Goal: Task Accomplishment & Management: Manage account settings

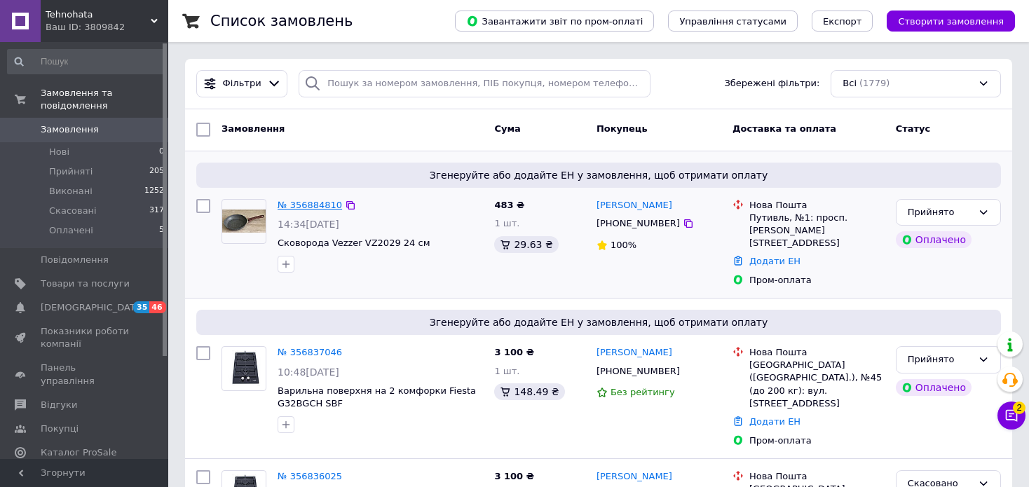
click at [304, 202] on link "№ 356884810" at bounding box center [309, 205] width 64 height 11
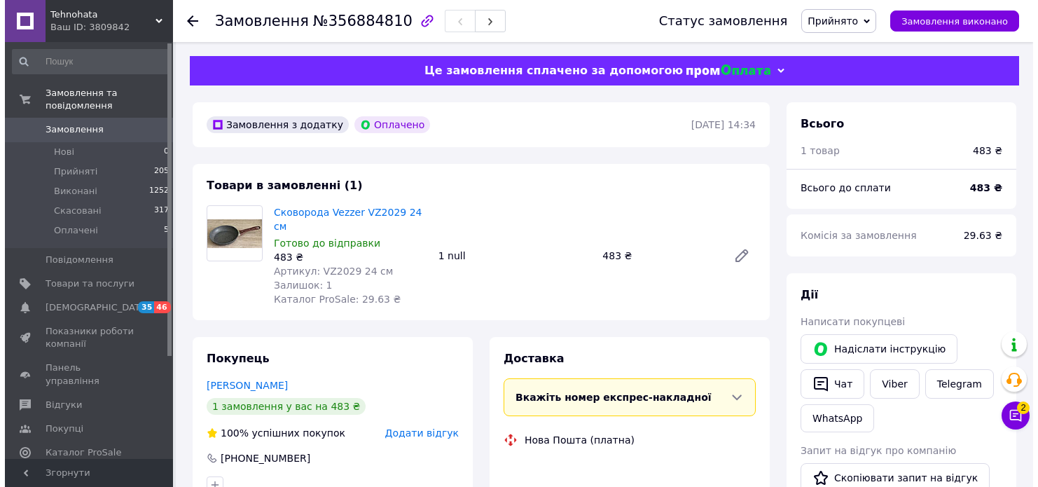
scroll to position [70, 0]
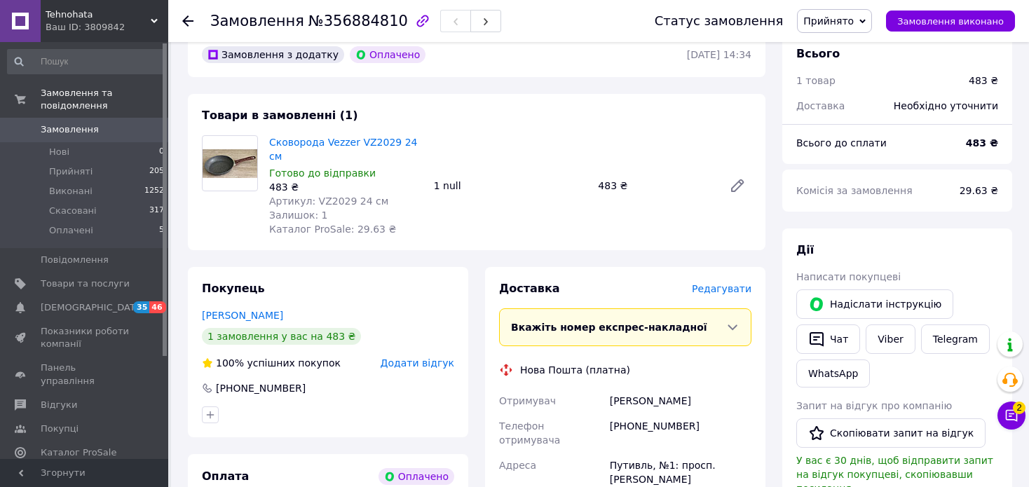
click at [736, 283] on span "Редагувати" at bounding box center [722, 288] width 60 height 11
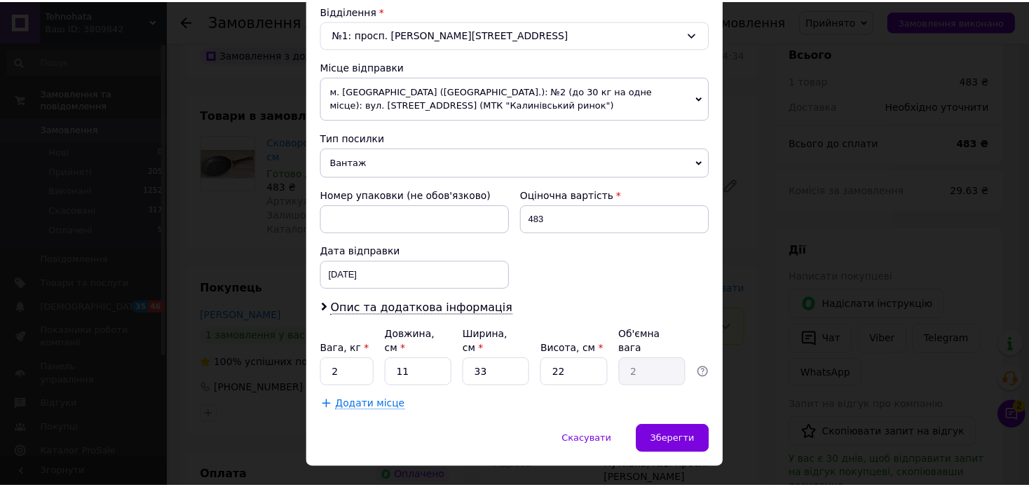
scroll to position [453, 0]
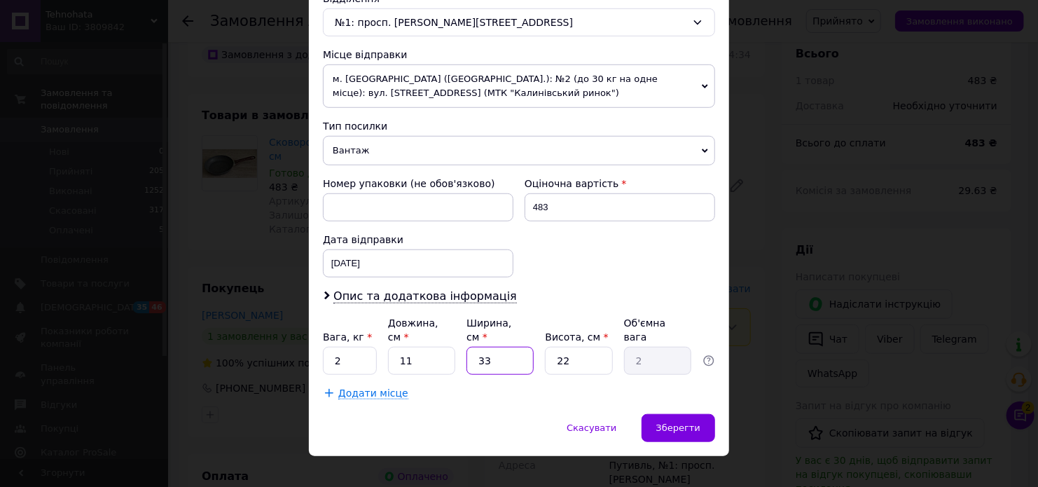
click at [514, 352] on input "33" at bounding box center [500, 361] width 67 height 28
type input "3"
type input "0.18"
type input "2"
type input "0.12"
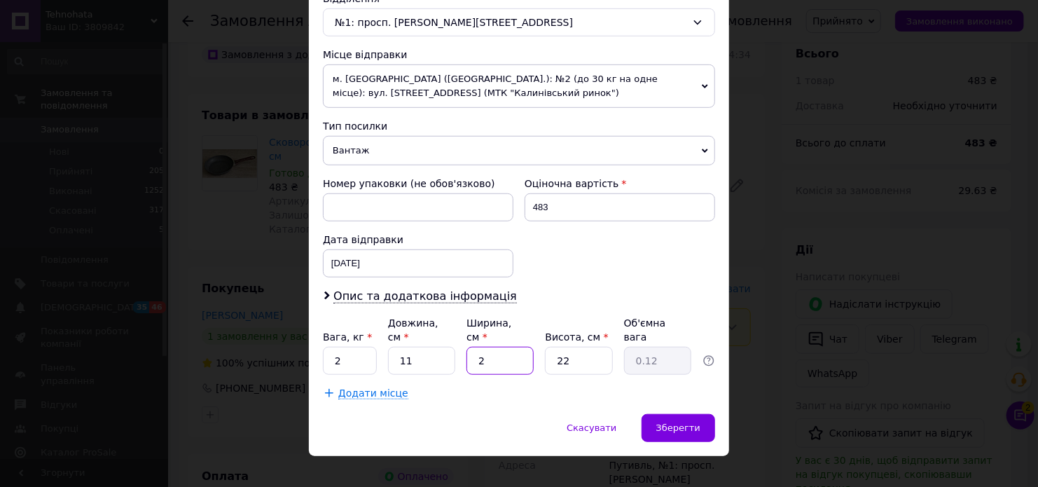
type input "24"
type input "1.45"
type input "24"
click at [589, 348] on input "22" at bounding box center [578, 361] width 67 height 28
click at [683, 423] on span "Зберегти" at bounding box center [679, 428] width 44 height 11
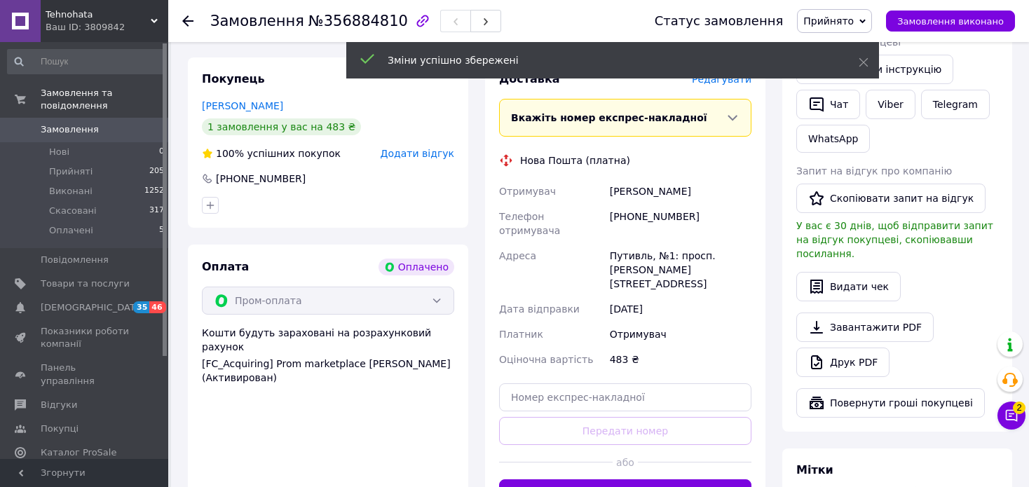
scroll to position [280, 0]
click at [658, 479] on button "Згенерувати ЕН" at bounding box center [625, 493] width 252 height 28
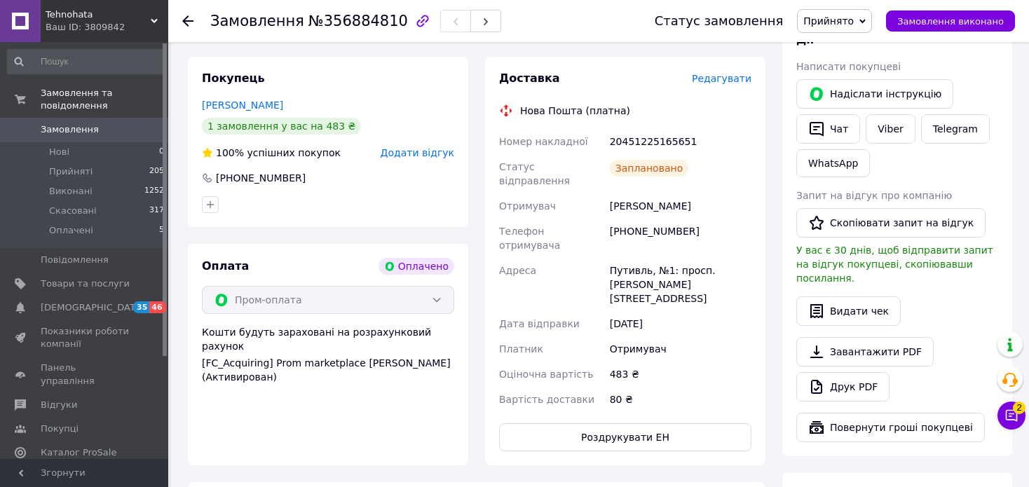
scroll to position [140, 0]
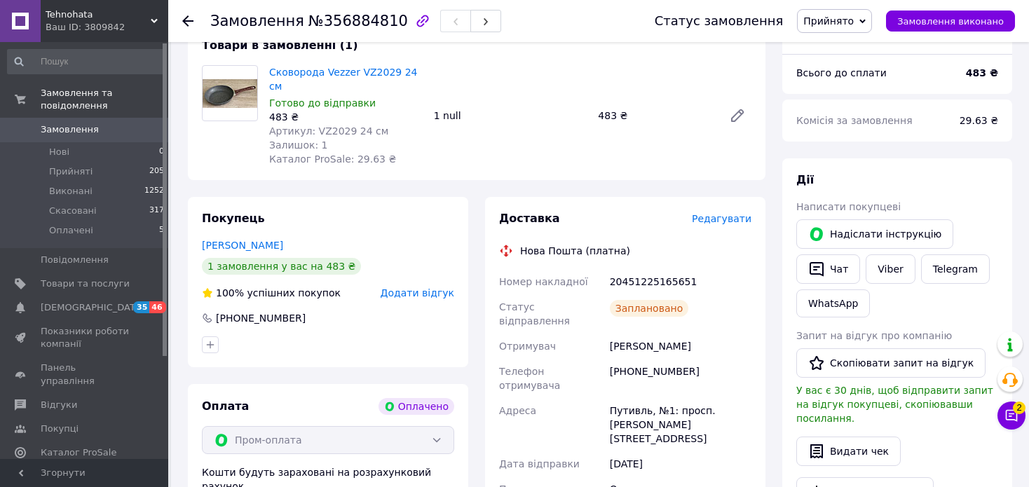
click at [81, 123] on span "Замовлення" at bounding box center [70, 129] width 58 height 13
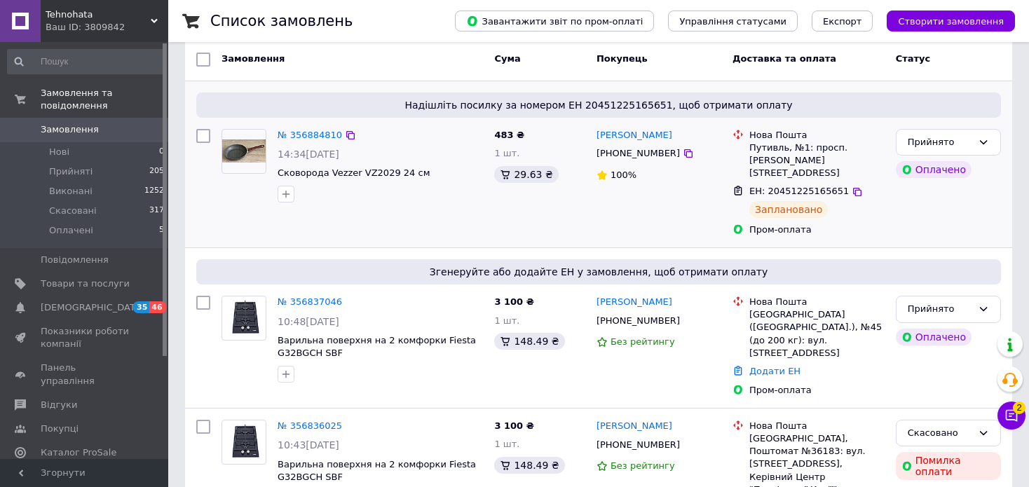
scroll to position [210, 0]
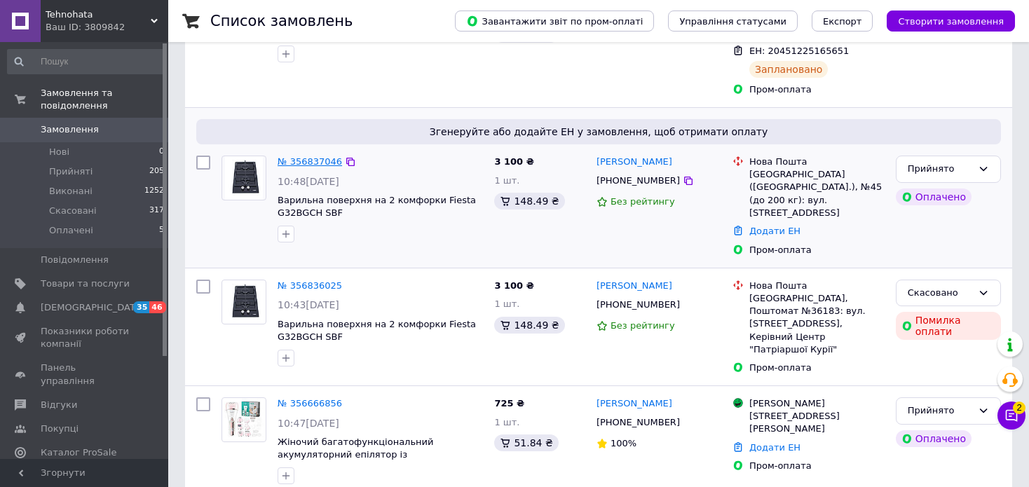
click at [321, 156] on link "№ 356837046" at bounding box center [309, 161] width 64 height 11
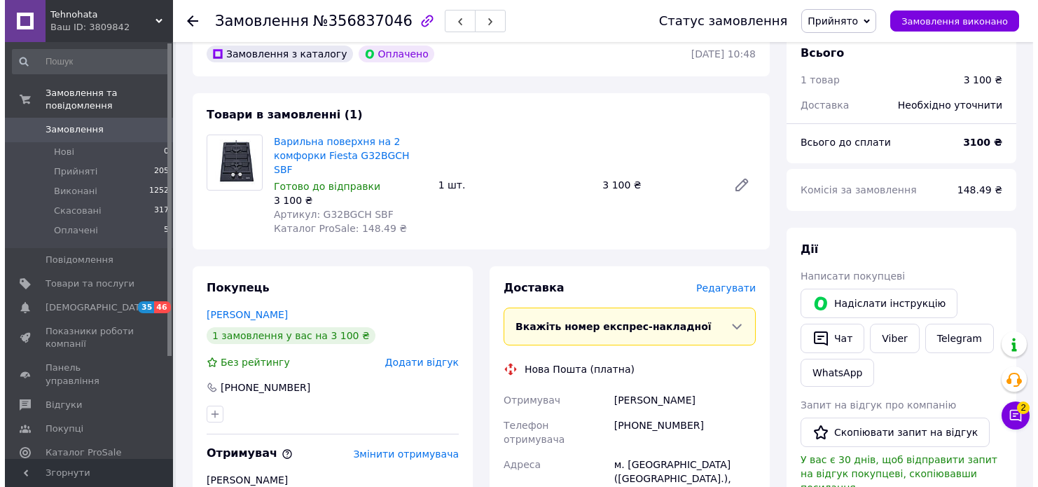
scroll to position [70, 0]
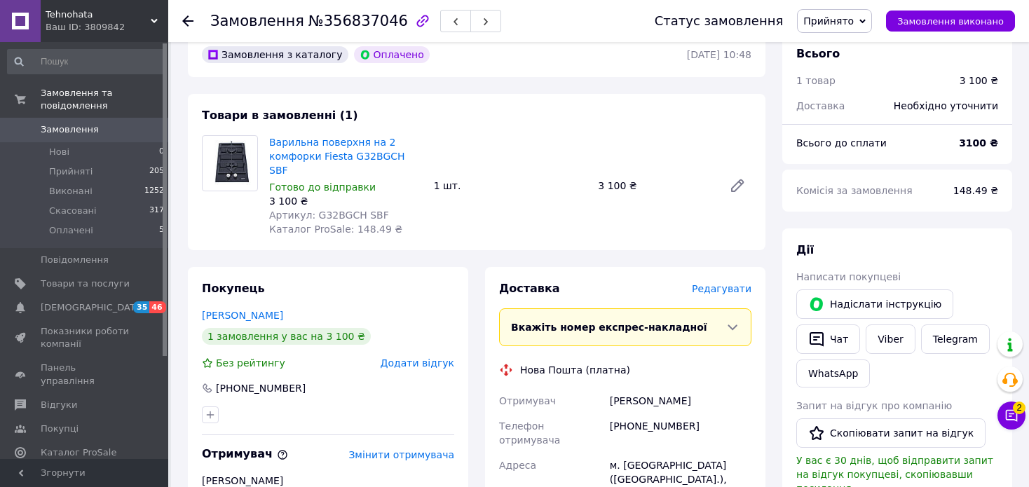
click at [741, 283] on span "Редагувати" at bounding box center [722, 288] width 60 height 11
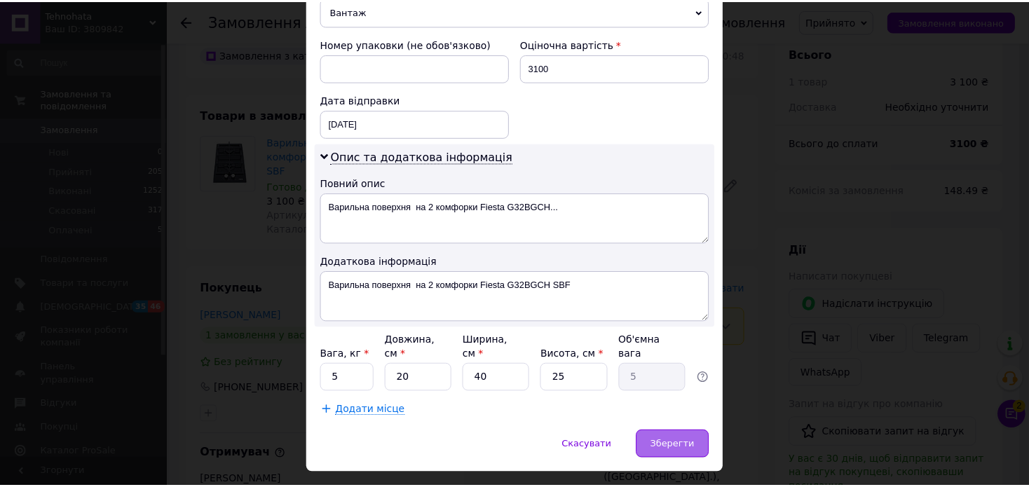
scroll to position [610, 0]
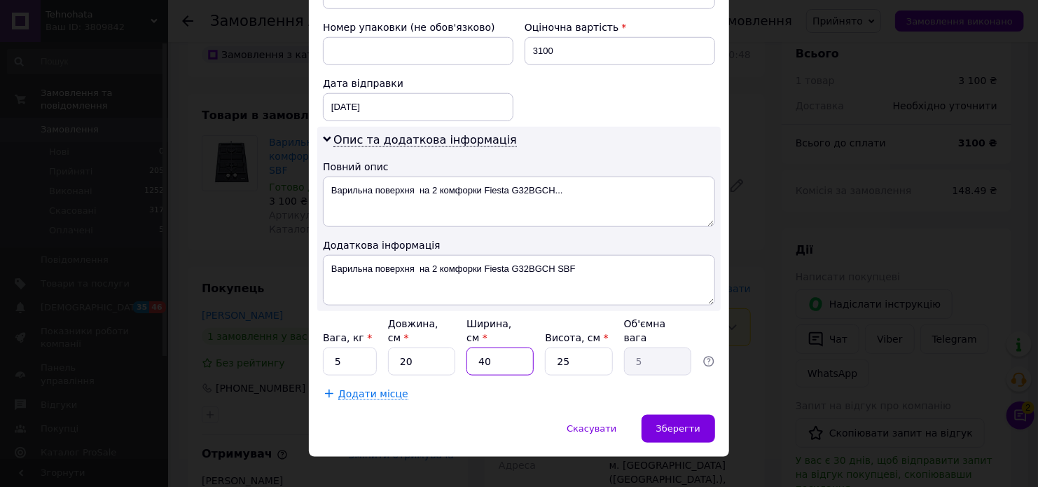
click at [495, 352] on input "40" at bounding box center [500, 362] width 67 height 28
type input "4"
type input "0.5"
type input "3"
type input "0.38"
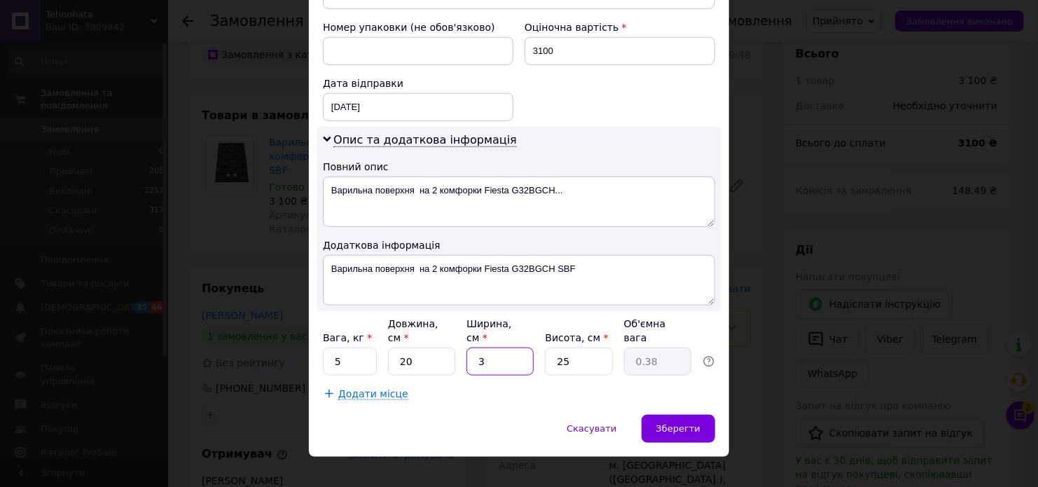
type input "30"
type input "3.75"
type input "30"
click at [587, 350] on input "25" at bounding box center [578, 362] width 67 height 28
type input "2"
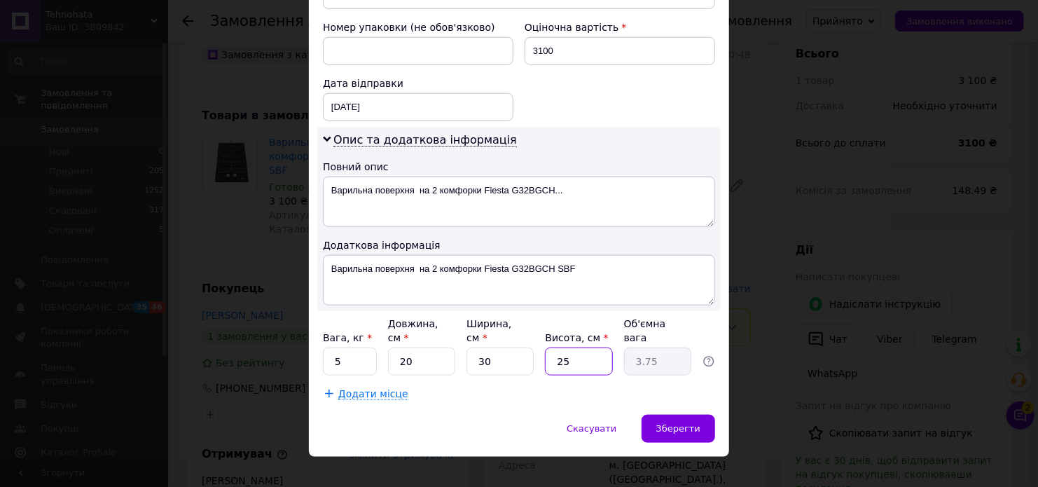
type input "0.3"
type input "20"
type input "3"
type input "20"
click at [674, 423] on span "Зберегти" at bounding box center [679, 428] width 44 height 11
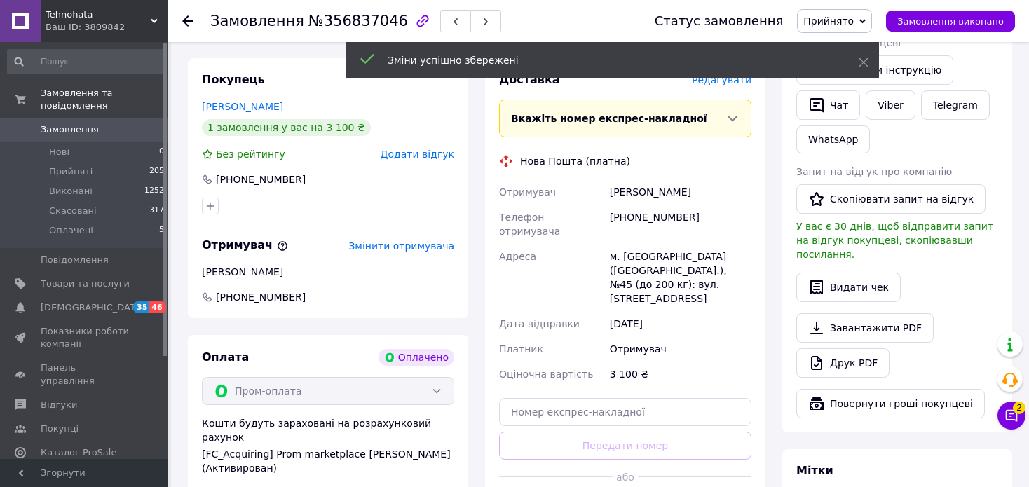
scroll to position [350, 0]
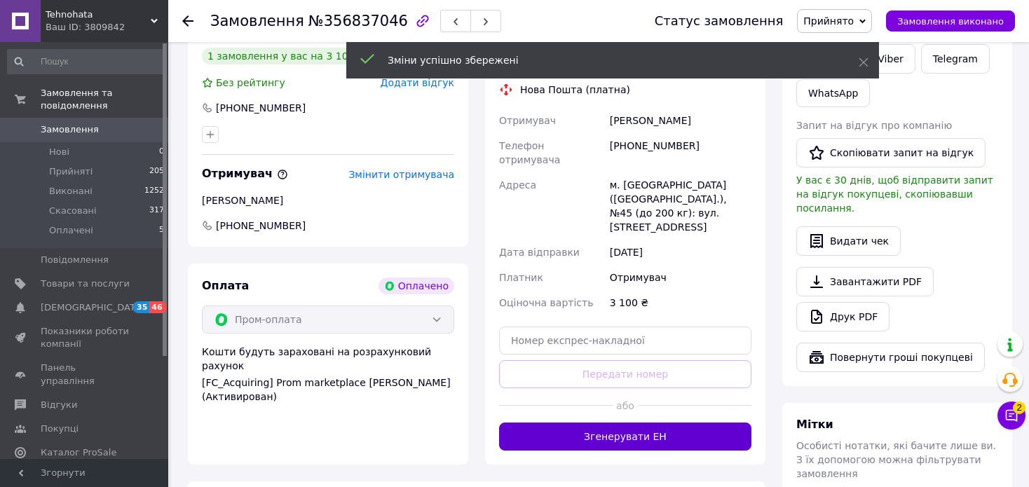
click at [674, 423] on button "Згенерувати ЕН" at bounding box center [625, 437] width 252 height 28
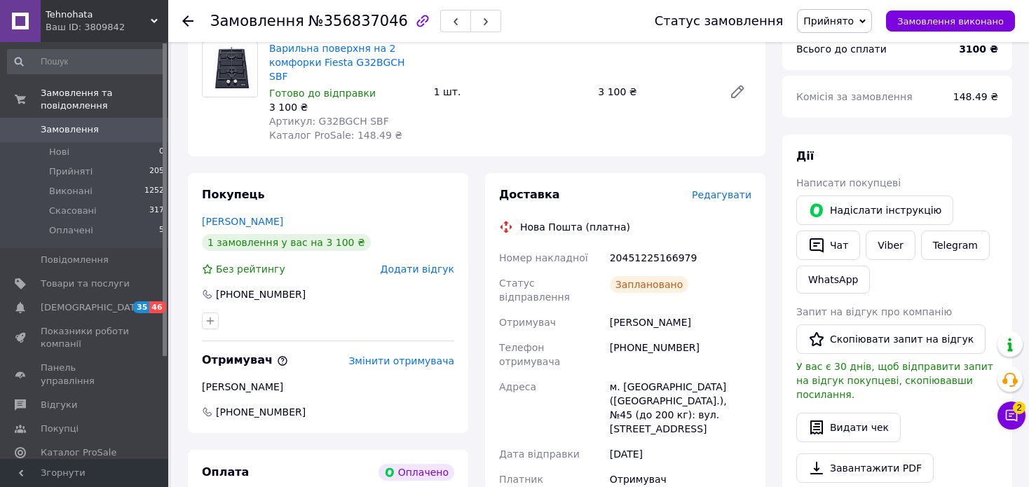
scroll to position [140, 0]
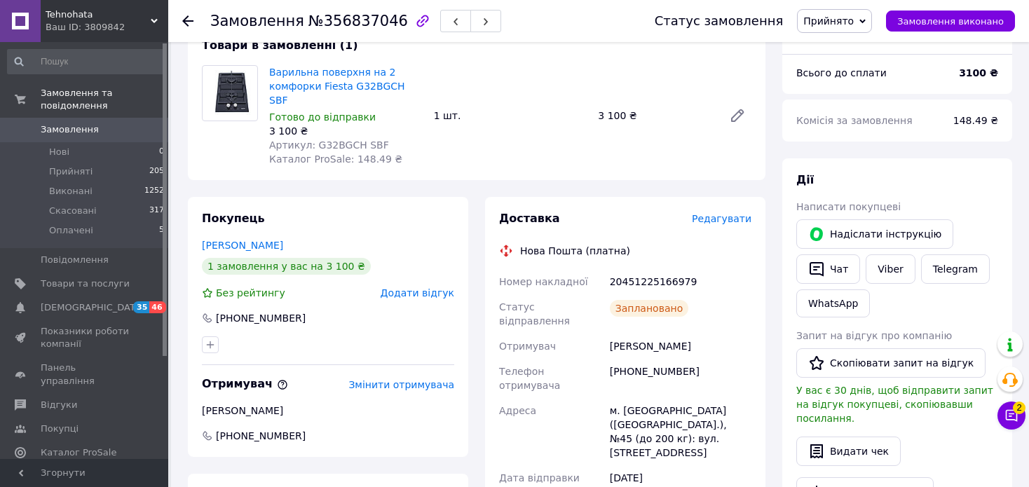
click at [55, 123] on span "Замовлення" at bounding box center [70, 129] width 58 height 13
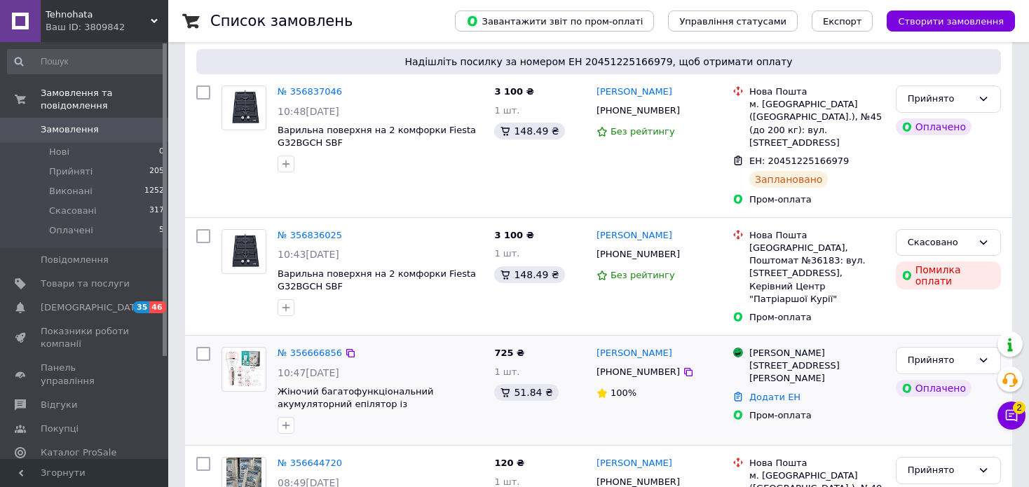
scroll to position [350, 0]
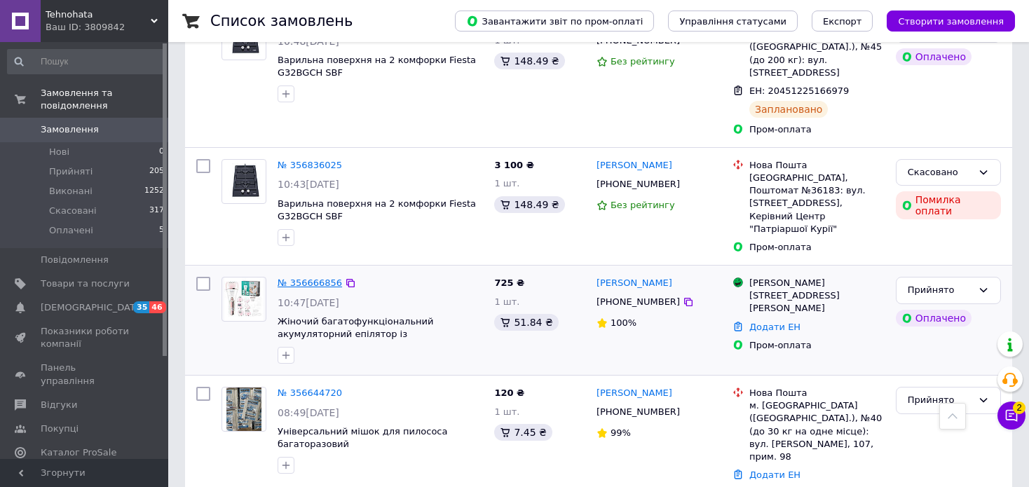
click at [307, 277] on link "№ 356666856" at bounding box center [309, 282] width 64 height 11
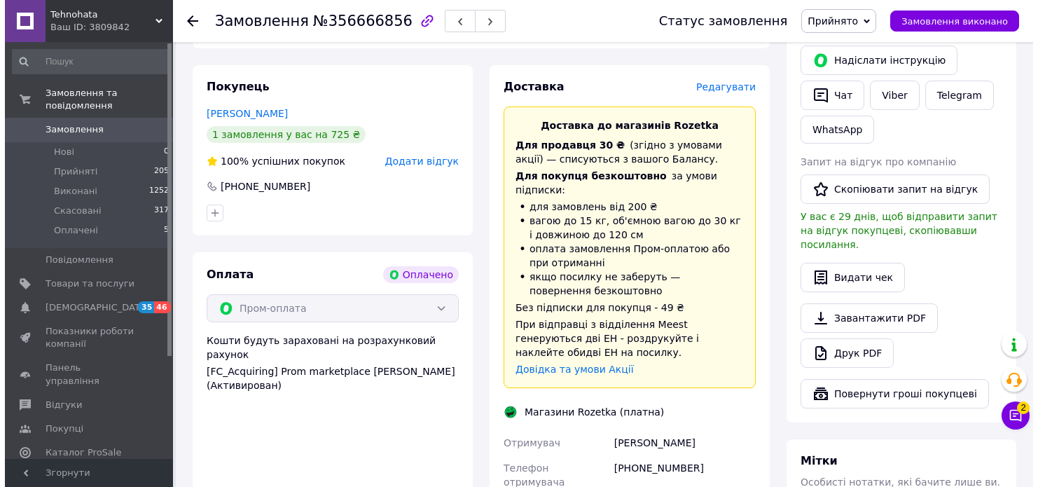
scroll to position [210, 0]
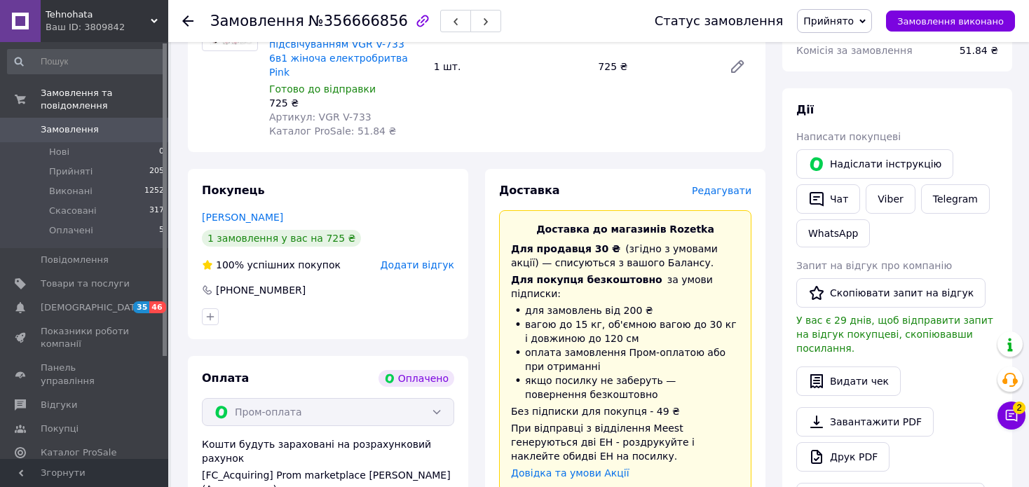
click at [740, 185] on span "Редагувати" at bounding box center [722, 190] width 60 height 11
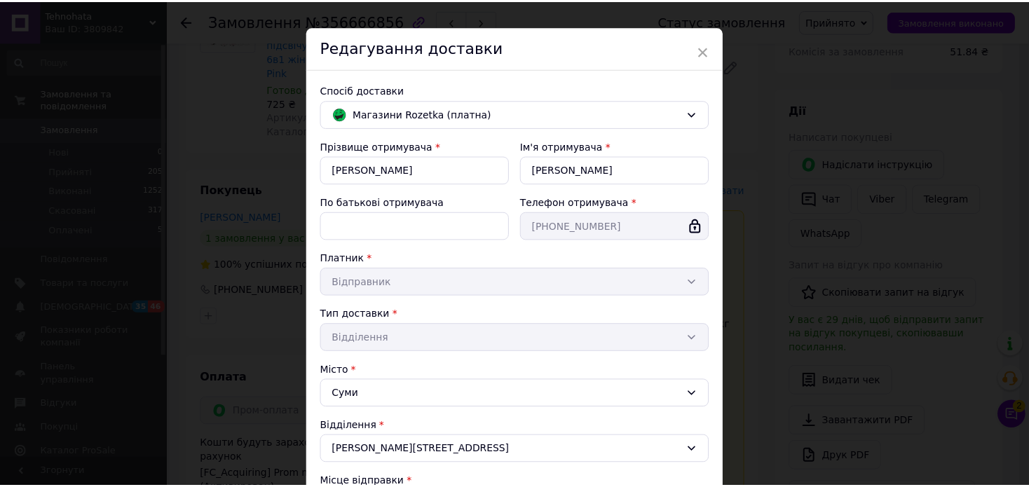
scroll to position [0, 0]
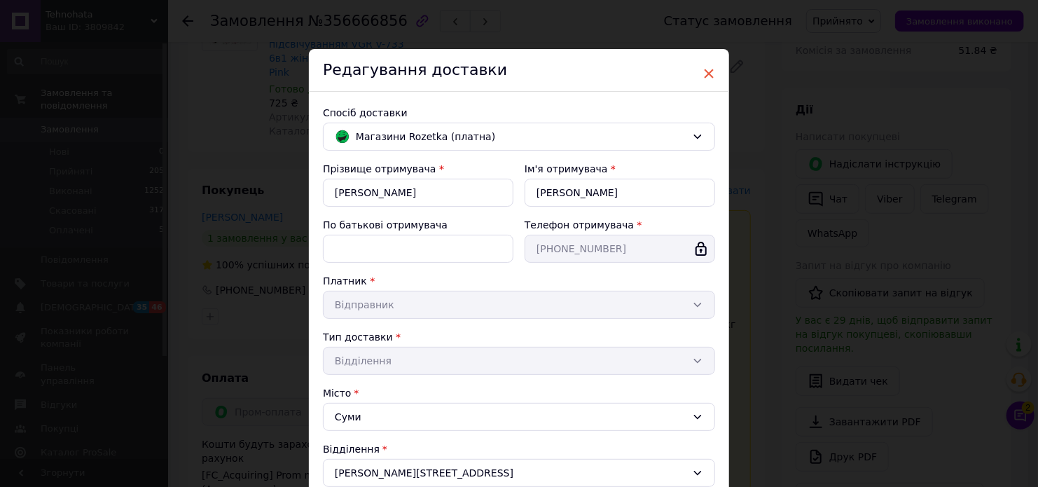
click at [709, 75] on span "×" at bounding box center [709, 74] width 13 height 24
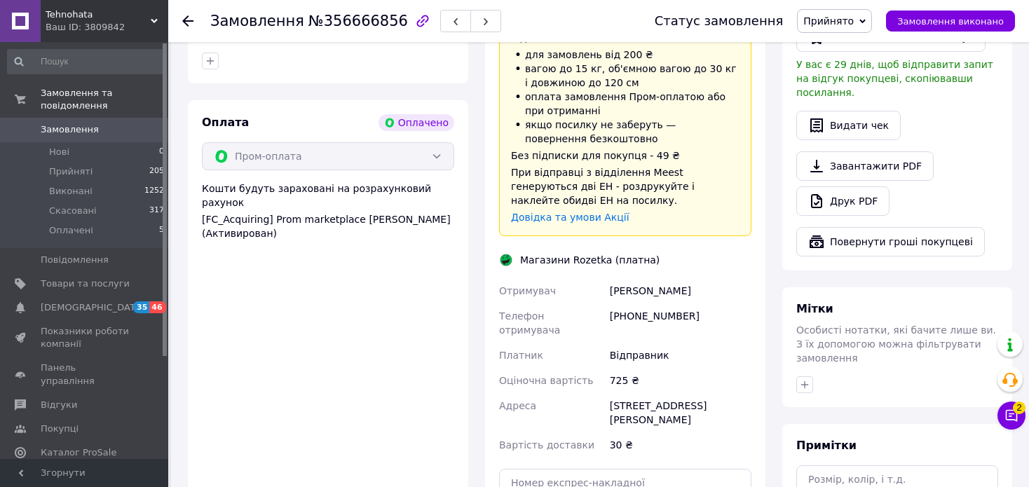
scroll to position [631, 0]
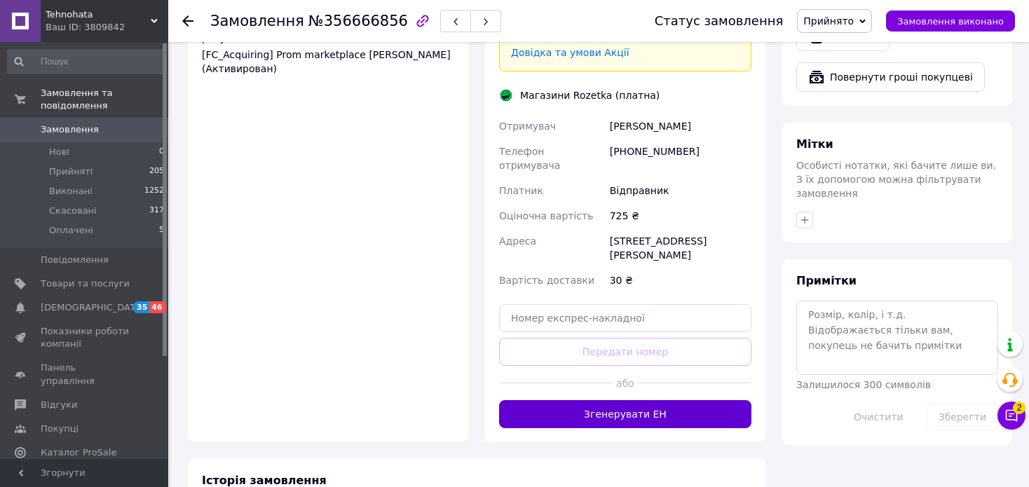
click at [666, 400] on button "Згенерувати ЕН" at bounding box center [625, 414] width 252 height 28
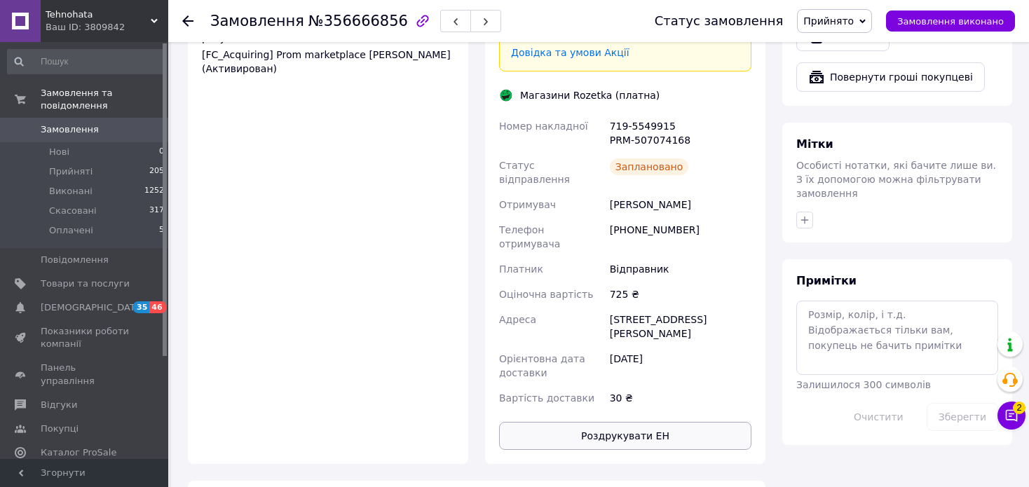
click at [673, 422] on button "Роздрукувати ЕН" at bounding box center [625, 436] width 252 height 28
click at [70, 123] on span "Замовлення" at bounding box center [70, 129] width 58 height 13
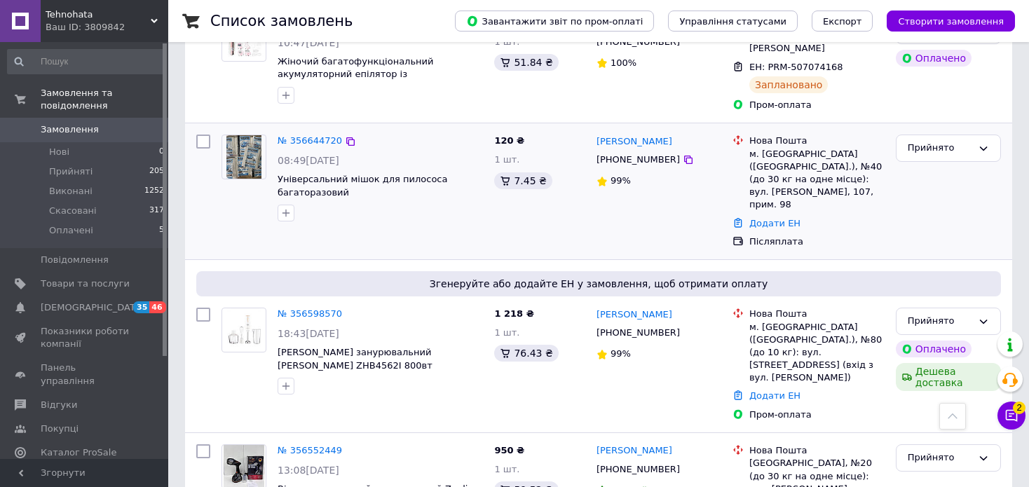
scroll to position [631, 0]
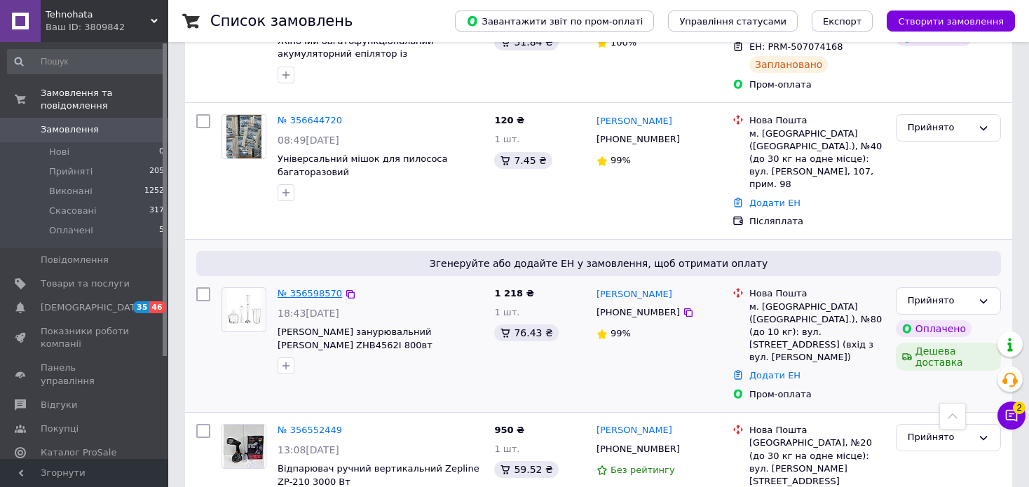
click at [308, 288] on link "№ 356598570" at bounding box center [309, 293] width 64 height 11
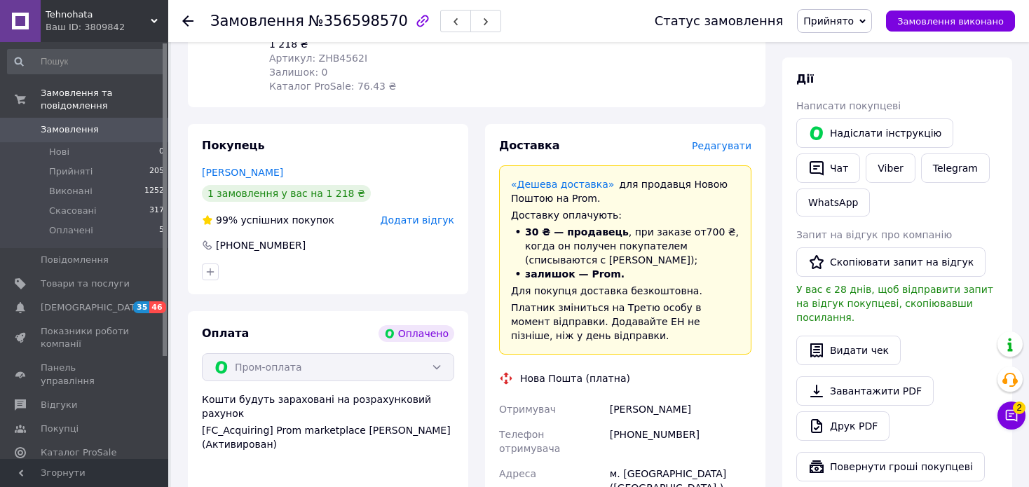
scroll to position [130, 0]
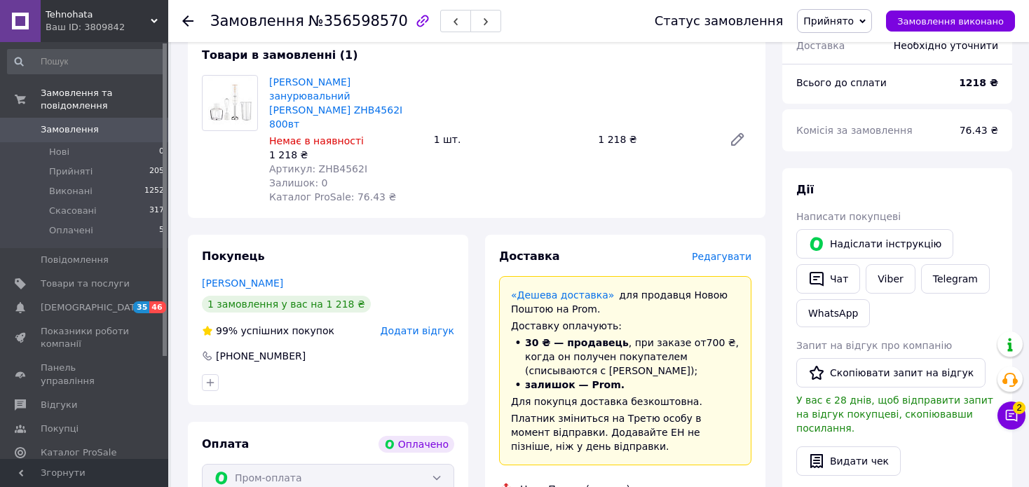
click at [327, 135] on span "Немає в наявності" at bounding box center [316, 140] width 95 height 11
click at [729, 251] on span "Редагувати" at bounding box center [722, 256] width 60 height 11
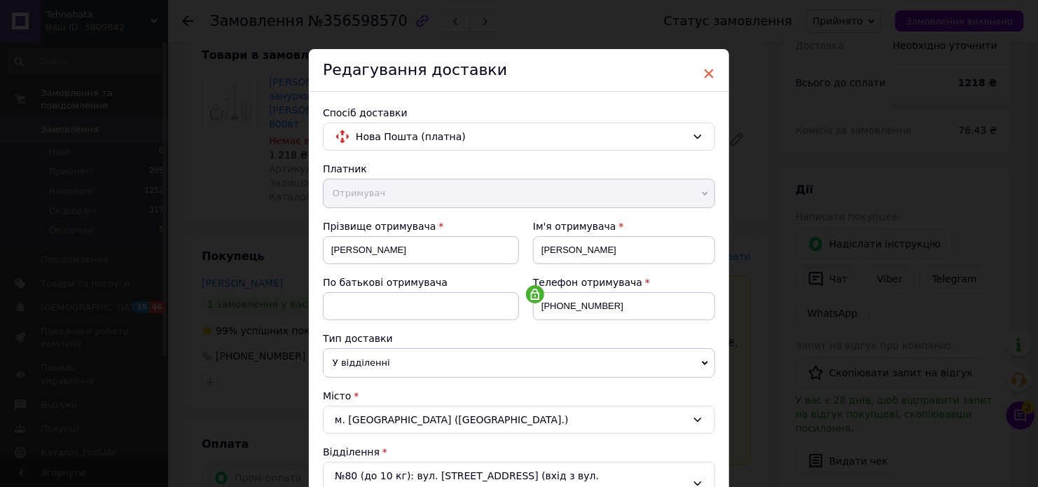
click at [713, 73] on span "×" at bounding box center [709, 74] width 13 height 24
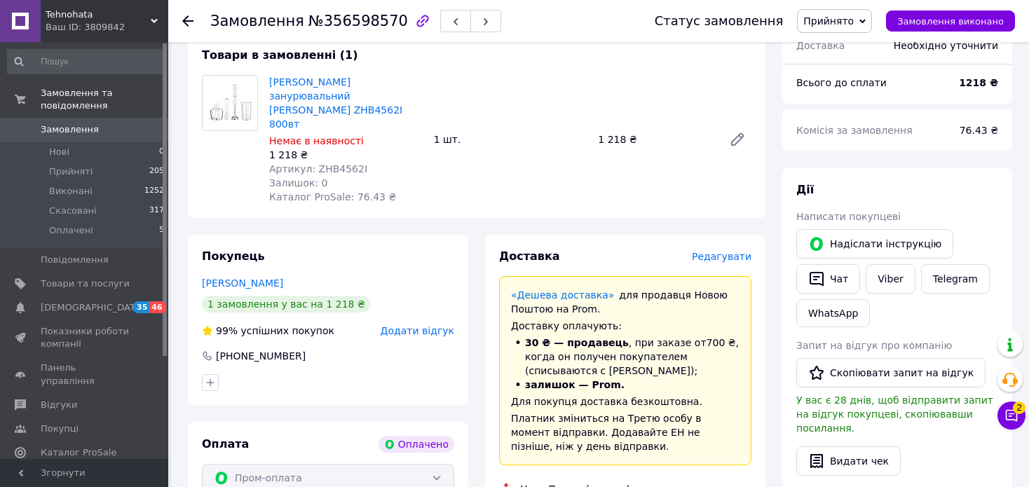
click at [741, 251] on span "Редагувати" at bounding box center [722, 256] width 60 height 11
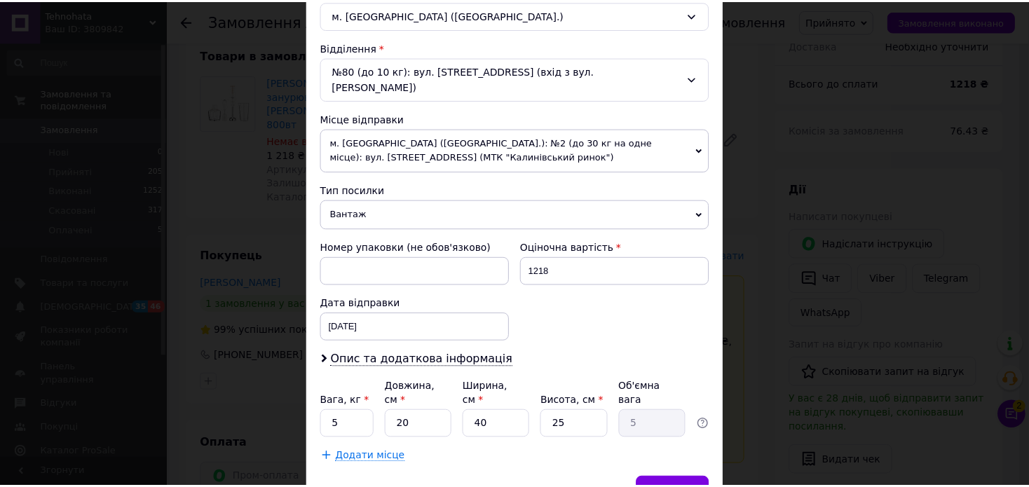
scroll to position [453, 0]
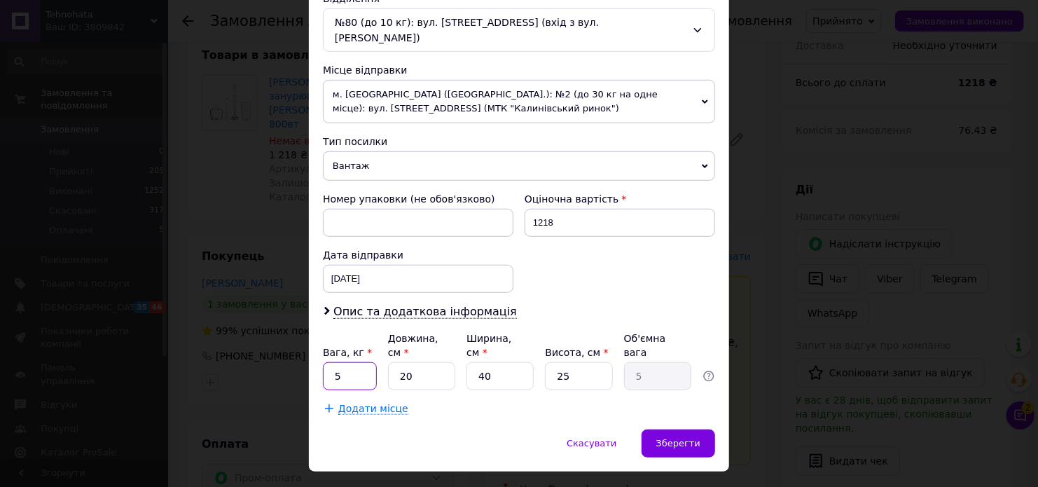
click at [359, 362] on input "5" at bounding box center [350, 376] width 54 height 28
type input "2"
click at [421, 362] on input "20" at bounding box center [421, 376] width 67 height 28
type input "2"
type input "0.5"
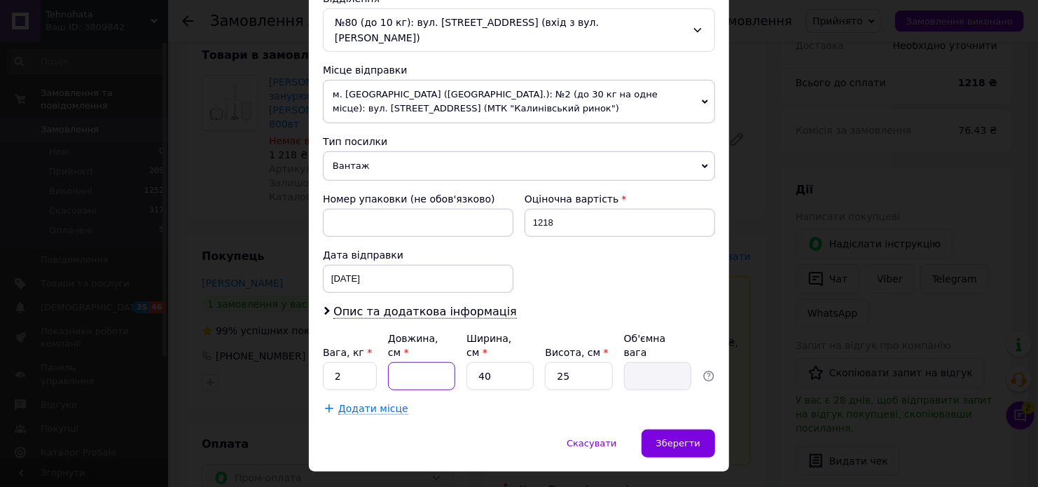
type input "1"
type input "0.25"
type input "10"
type input "2.5"
type input "10"
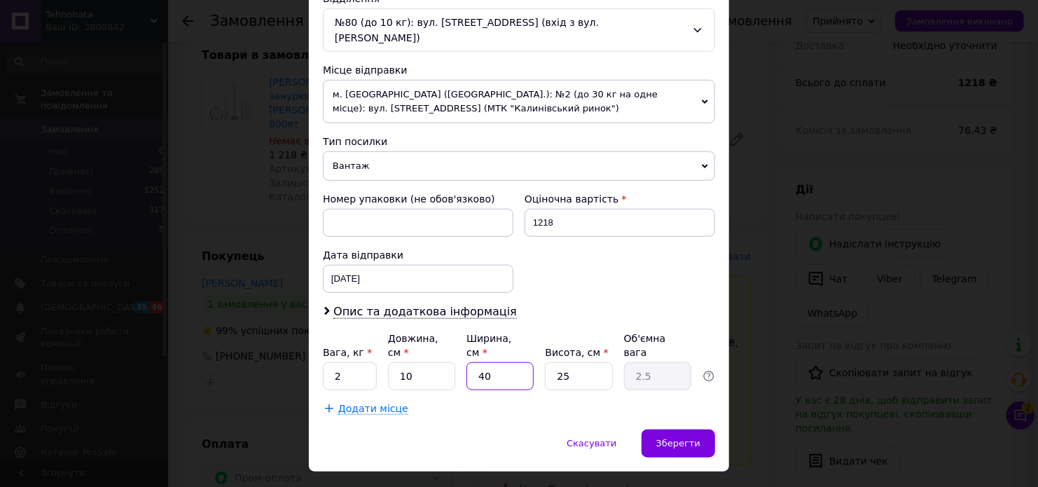
click at [498, 362] on input "40" at bounding box center [500, 376] width 67 height 28
type input "4"
type input "0.25"
type input "3"
type input "0.19"
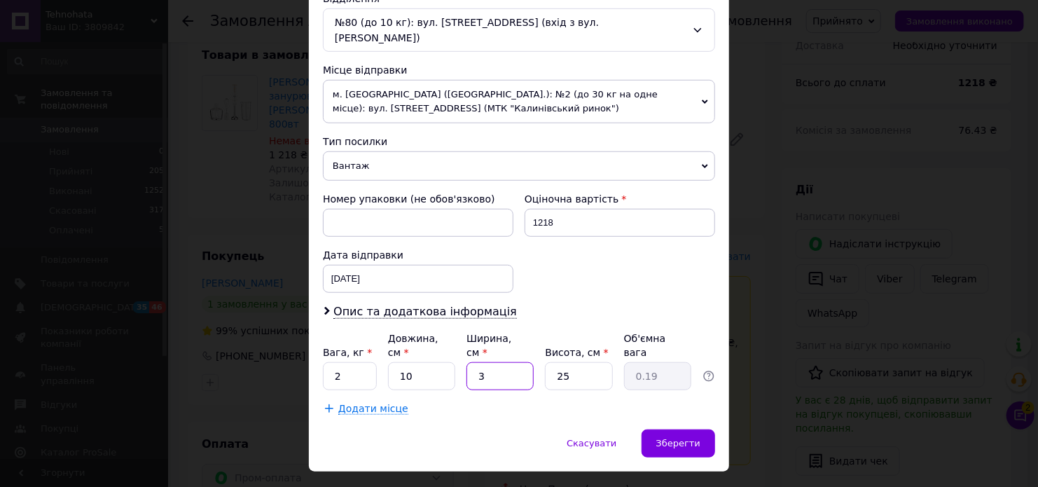
type input "30"
type input "1.88"
type input "30"
click at [686, 438] on span "Зберегти" at bounding box center [679, 443] width 44 height 11
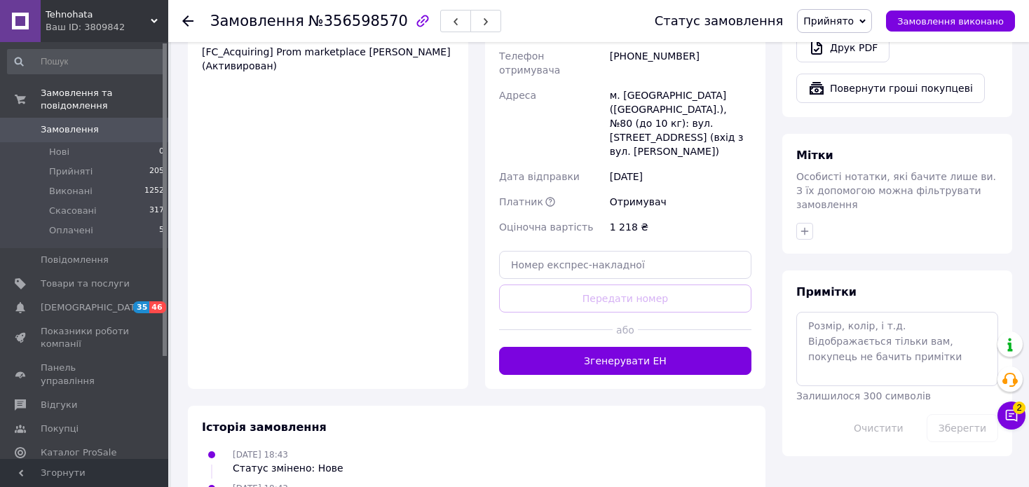
scroll to position [761, 0]
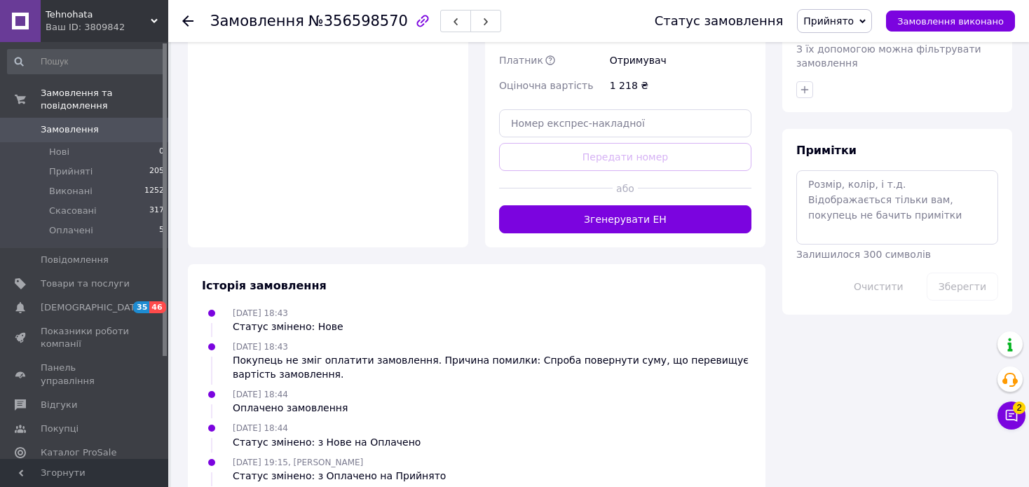
click at [656, 205] on button "Згенерувати ЕН" at bounding box center [625, 219] width 252 height 28
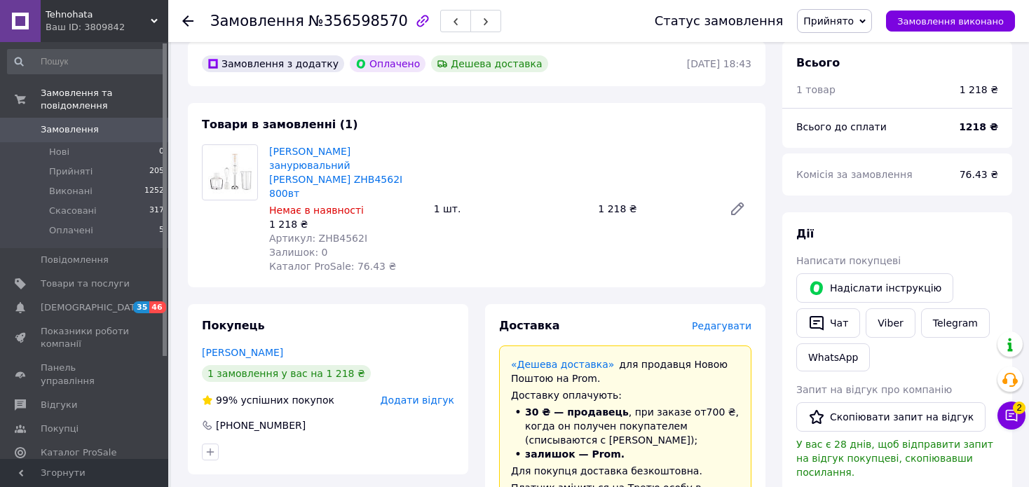
scroll to position [60, 0]
click at [58, 123] on span "Замовлення" at bounding box center [70, 129] width 58 height 13
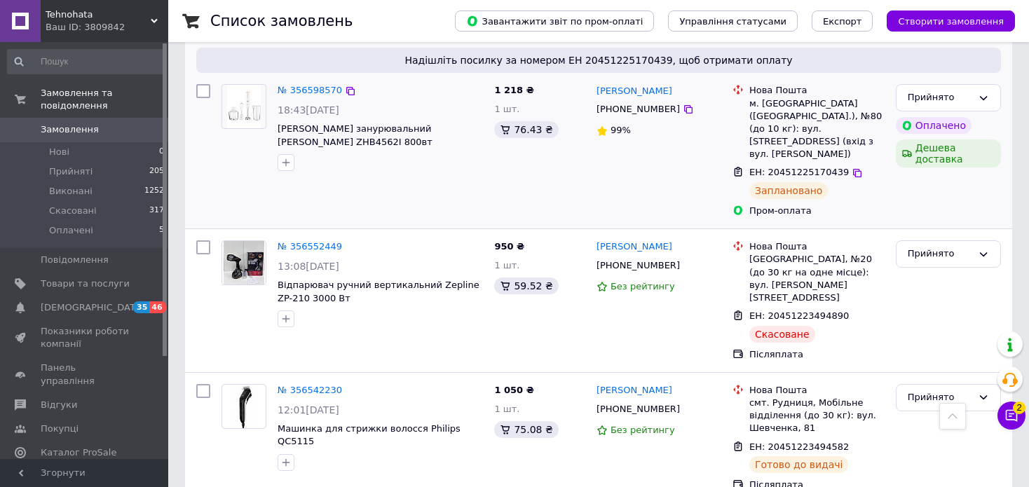
scroll to position [841, 0]
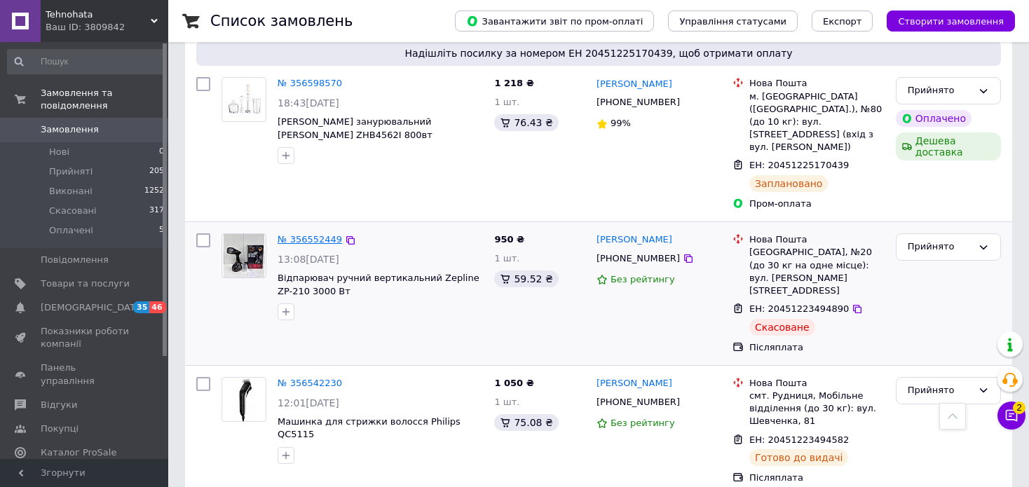
click at [317, 234] on link "№ 356552449" at bounding box center [309, 239] width 64 height 11
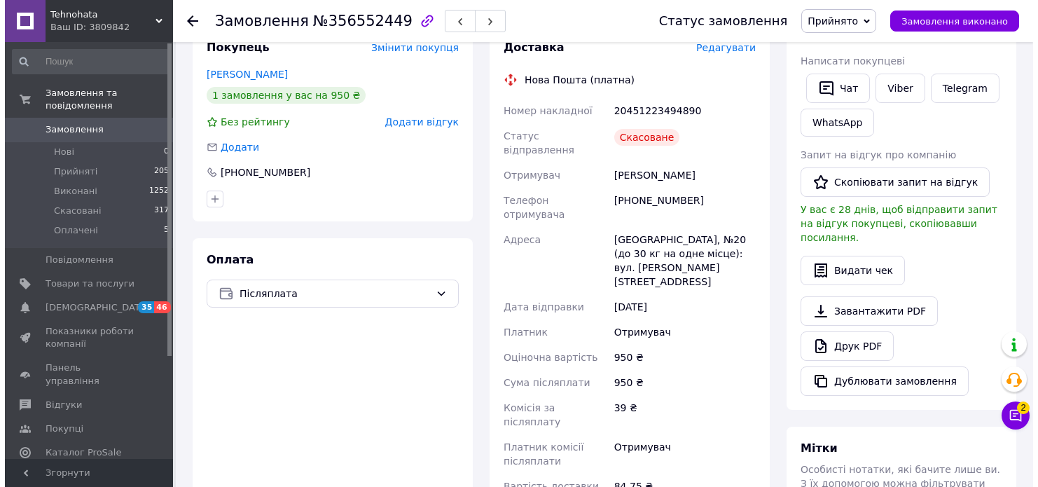
scroll to position [182, 0]
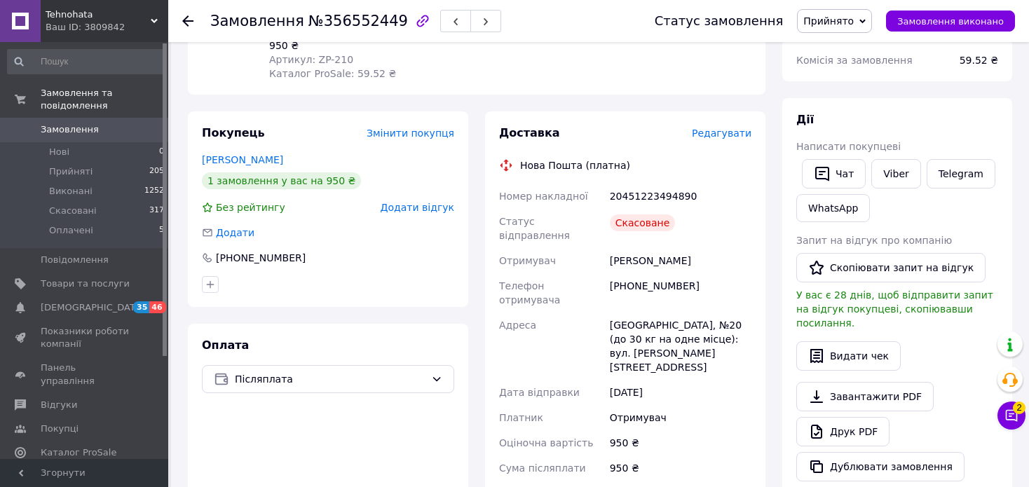
click at [739, 135] on span "Редагувати" at bounding box center [722, 133] width 60 height 11
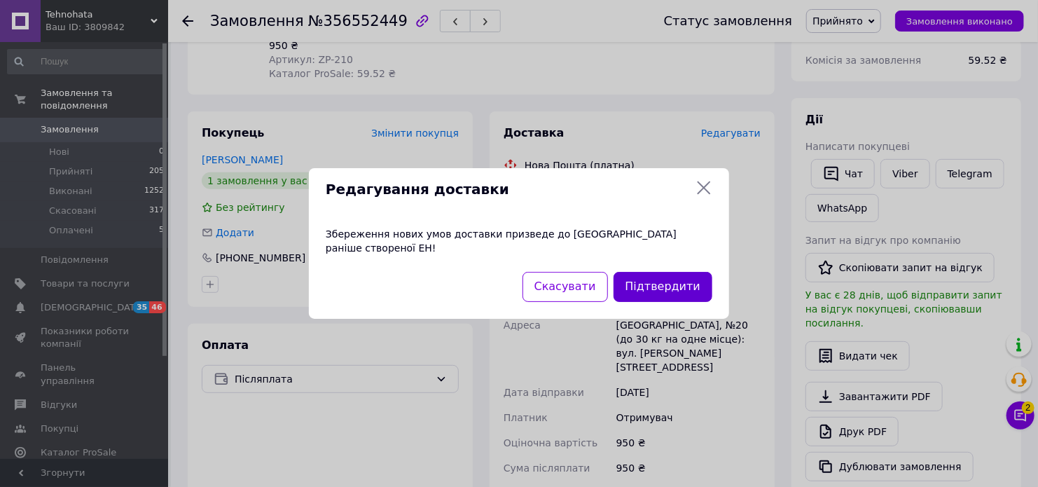
click at [669, 275] on button "Підтвердити" at bounding box center [663, 287] width 99 height 30
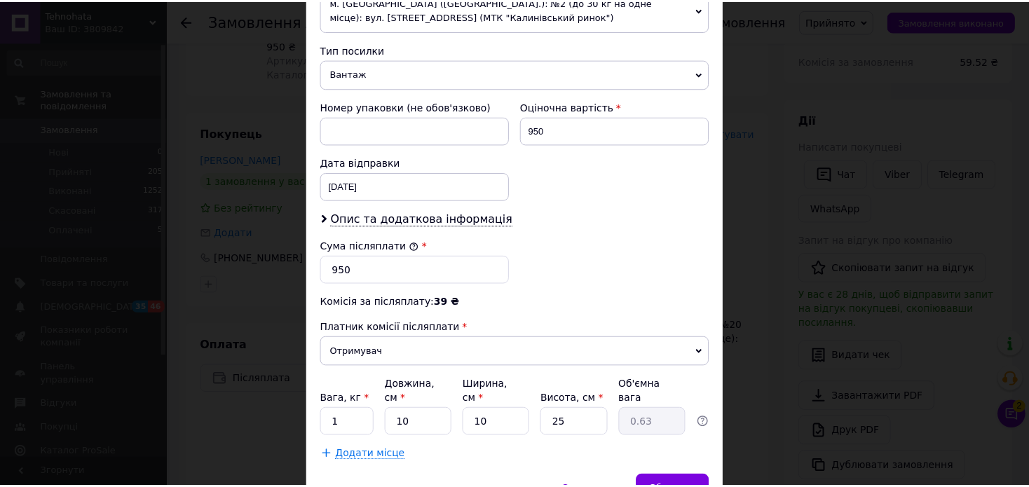
scroll to position [521, 0]
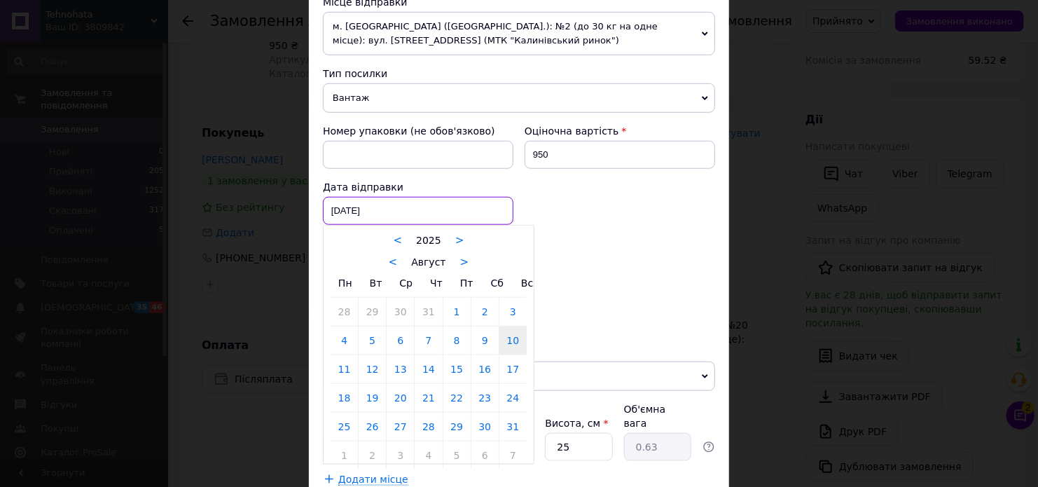
click at [413, 197] on div "[DATE] < 2025 > < Август > Пн Вт Ср Чт Пт Сб Вс 28 29 30 31 1 2 3 4 5 6 7 8 9 1…" at bounding box center [418, 211] width 191 height 28
click at [371, 355] on link "12" at bounding box center [372, 369] width 27 height 28
type input "[DATE]"
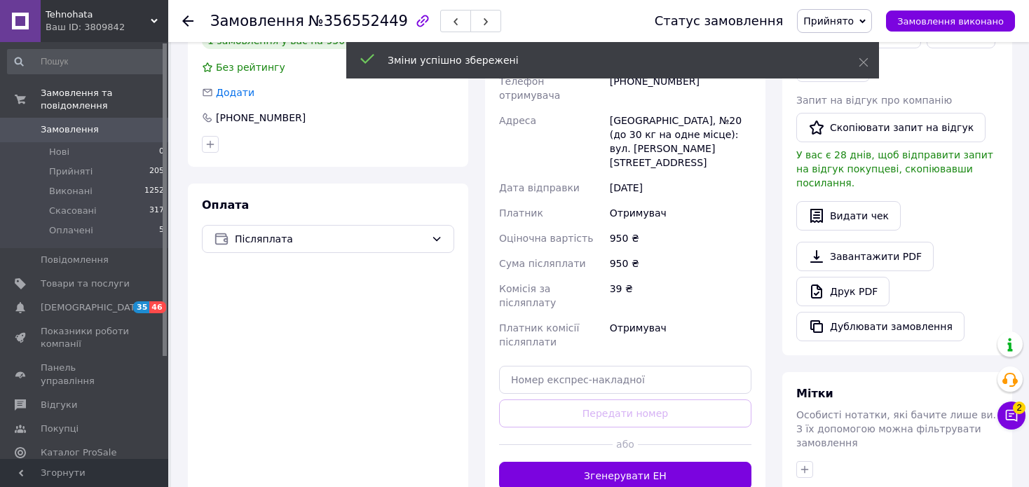
scroll to position [392, 0]
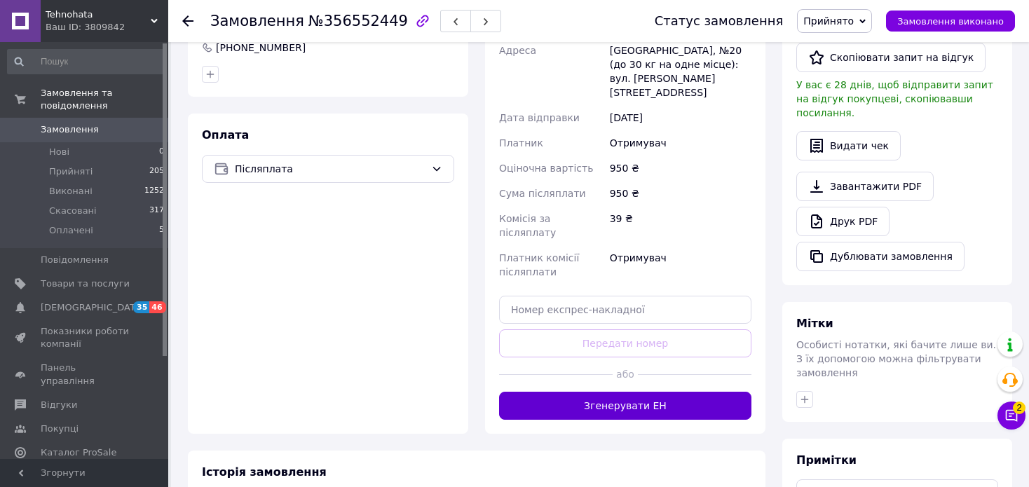
click at [663, 392] on button "Згенерувати ЕН" at bounding box center [625, 406] width 252 height 28
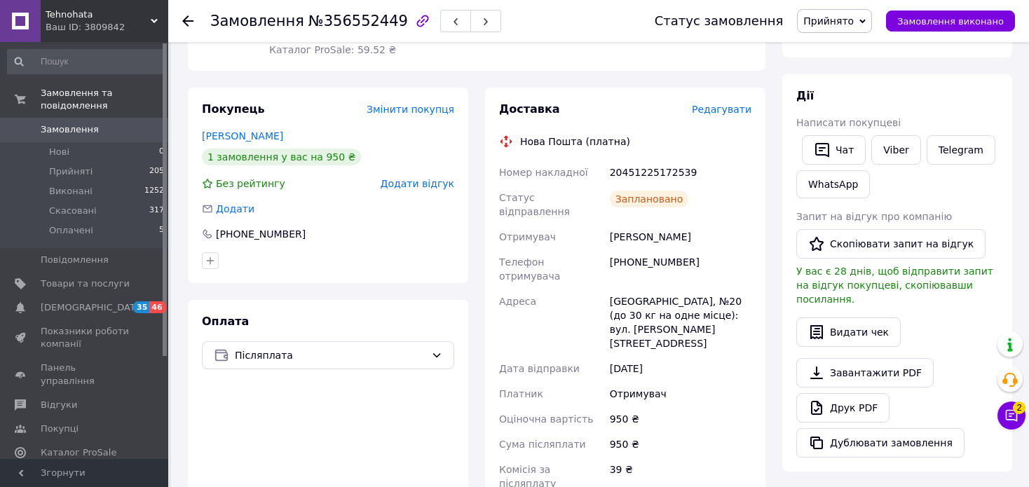
scroll to position [182, 0]
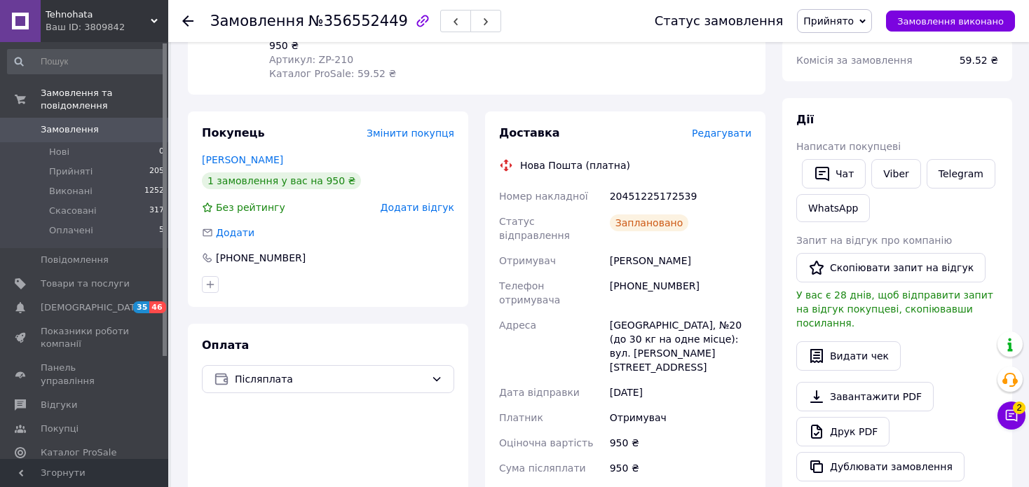
click at [85, 123] on span "Замовлення" at bounding box center [70, 129] width 58 height 13
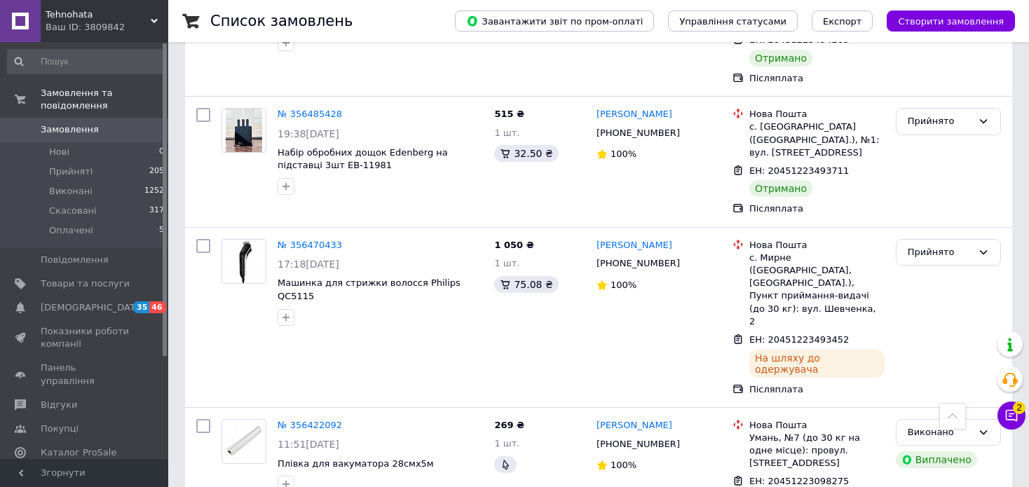
scroll to position [1121, 0]
